Goal: Information Seeking & Learning: Learn about a topic

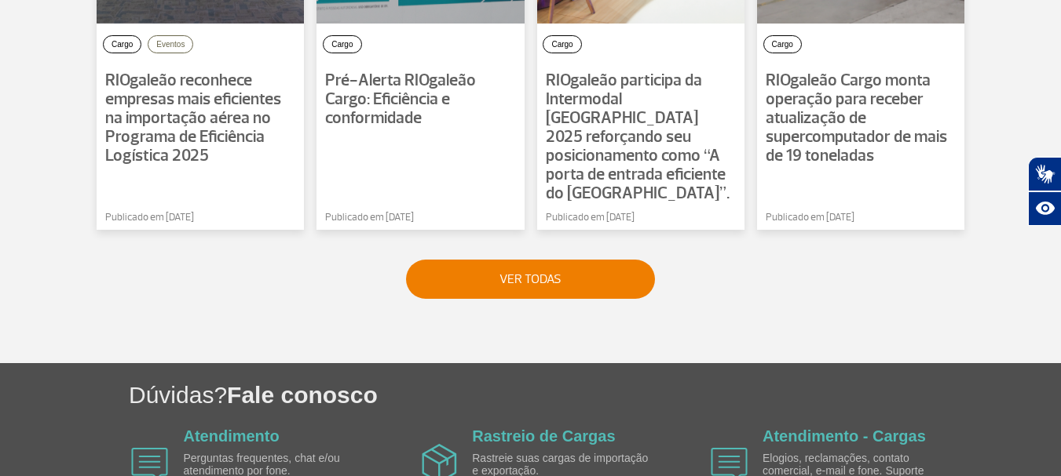
scroll to position [1256, 0]
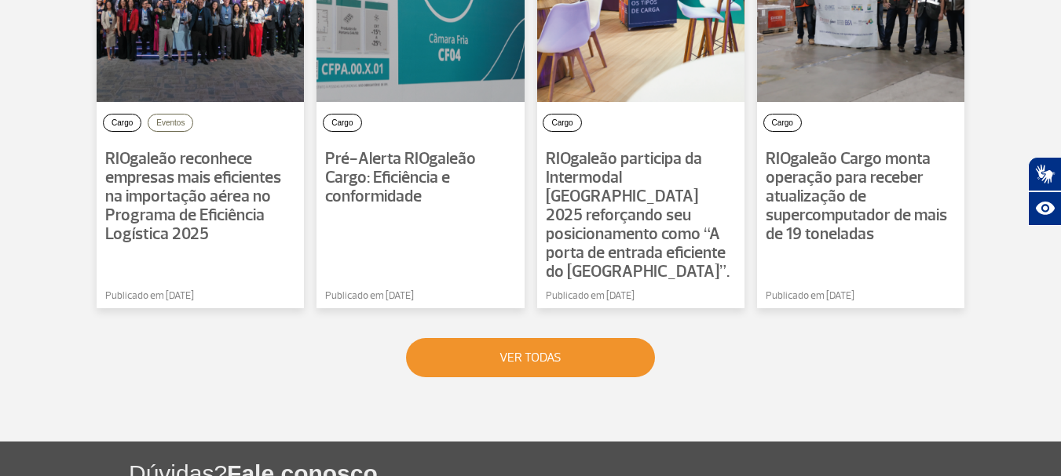
click at [522, 341] on button "VER TODAS" at bounding box center [530, 357] width 249 height 39
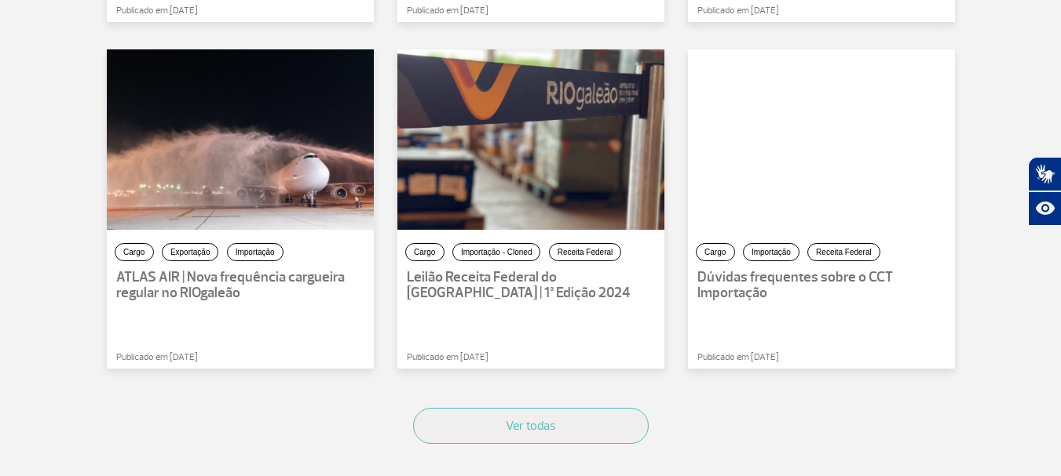
scroll to position [942, 0]
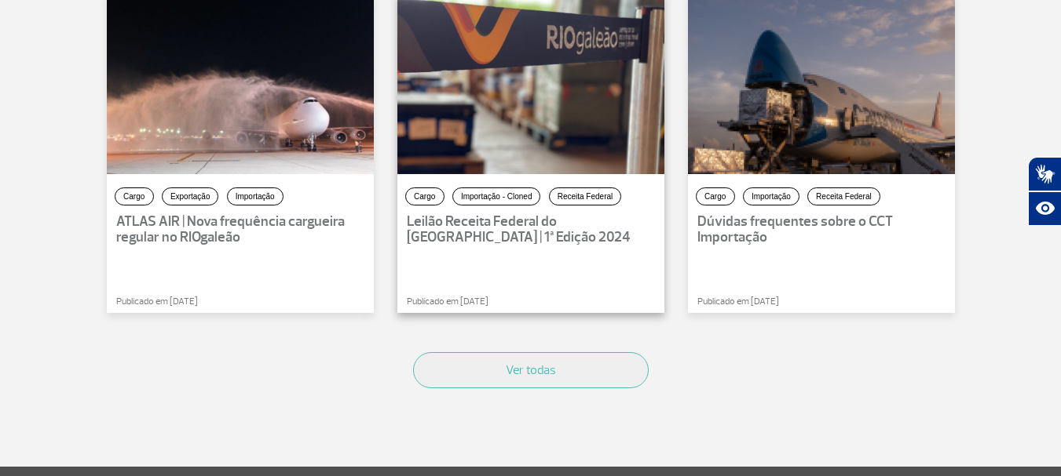
click at [477, 219] on p "Leilão Receita Federal do Brasil | 1ª Edição 2024" at bounding box center [531, 229] width 248 height 31
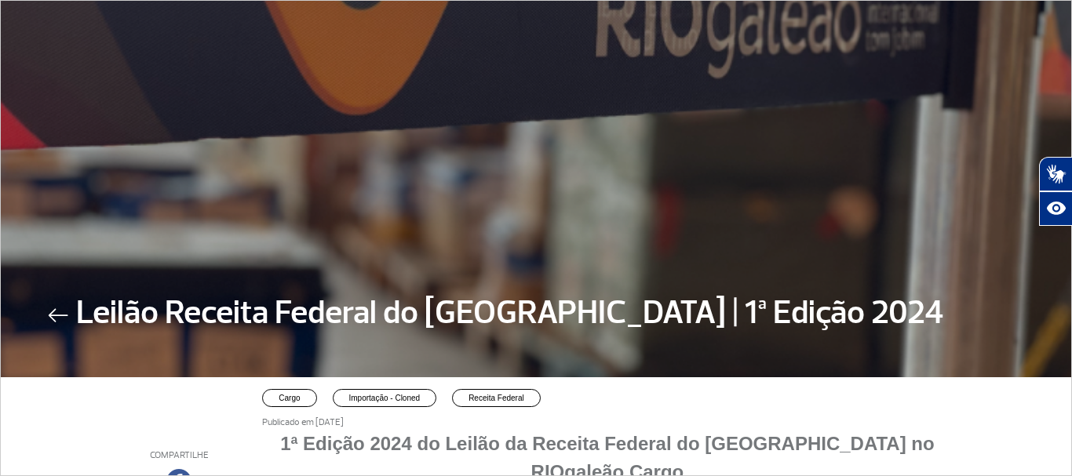
click at [57, 318] on img at bounding box center [58, 316] width 20 height 14
